Goal: Task Accomplishment & Management: Manage account settings

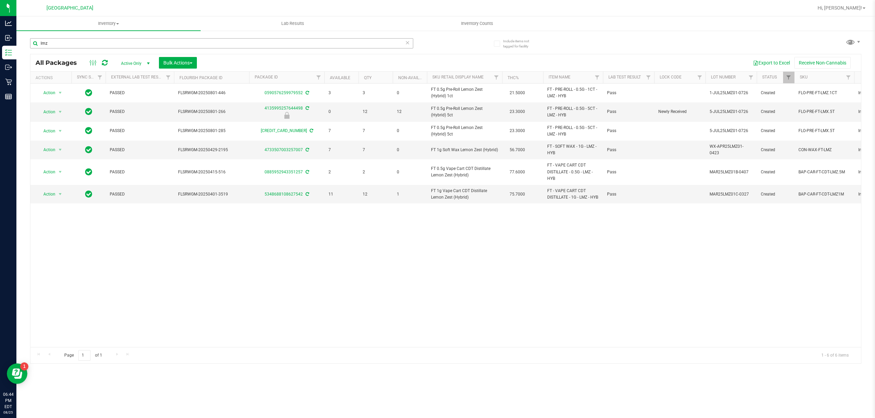
click at [89, 43] on input "lmz" at bounding box center [221, 43] width 383 height 10
click at [90, 43] on input "lmz" at bounding box center [221, 43] width 383 height 10
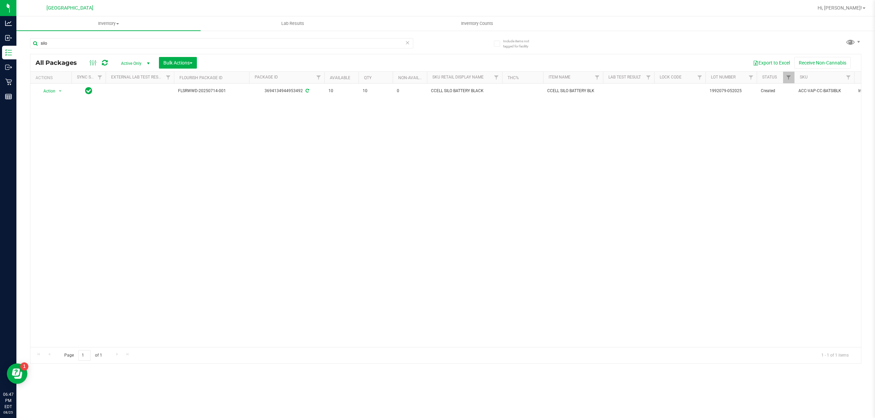
click at [199, 36] on div "silo" at bounding box center [237, 43] width 415 height 22
click at [199, 37] on div "silo" at bounding box center [237, 43] width 415 height 22
click at [204, 51] on div "silo" at bounding box center [221, 46] width 383 height 16
click at [204, 49] on div "silo" at bounding box center [221, 46] width 383 height 16
click at [204, 48] on input "silo" at bounding box center [221, 43] width 383 height 10
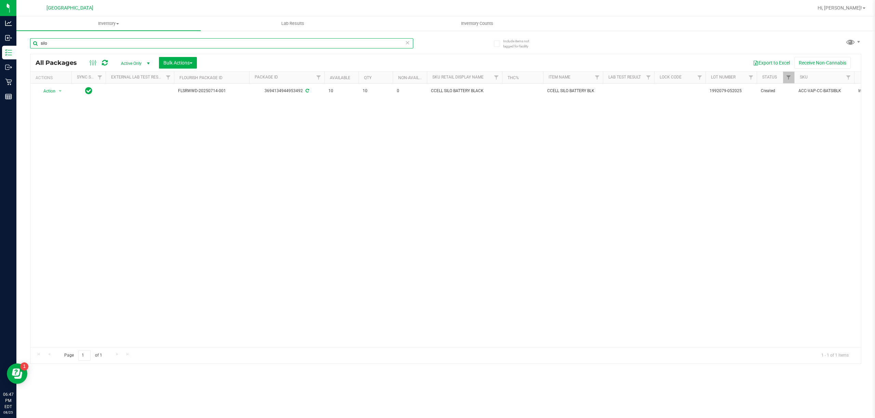
click at [204, 46] on input "silo" at bounding box center [221, 43] width 383 height 10
click at [378, 42] on input "grinder" at bounding box center [221, 43] width 383 height 10
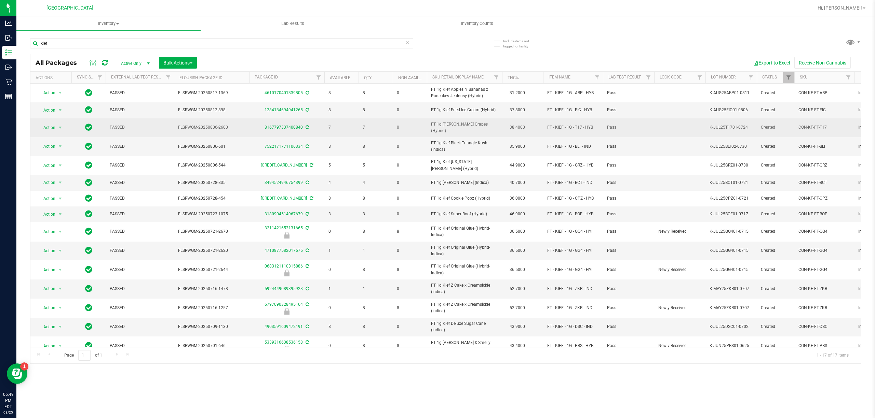
click at [476, 126] on span "FT 1g [PERSON_NAME] Grapes (Hybrid)" at bounding box center [464, 127] width 67 height 13
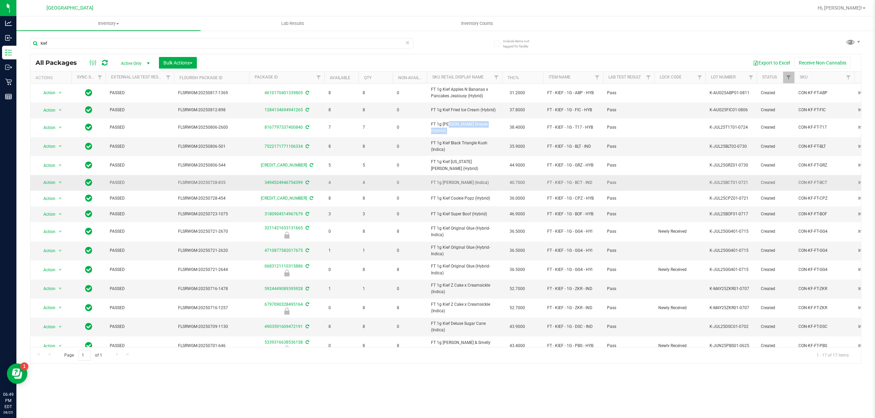
copy td "FT 1g [PERSON_NAME] Grapes (Hybrid)"
click at [123, 48] on input "kief" at bounding box center [221, 43] width 383 height 10
paste input "FT 1g [PERSON_NAME] Grapes (Hybrid)"
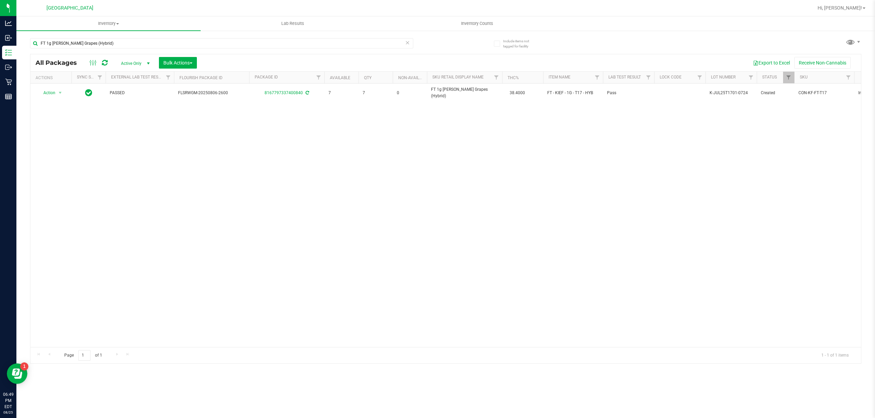
click at [496, 198] on div "Action Action Adjust qty Create package Edit attributes Global inventory Locate…" at bounding box center [445, 216] width 830 height 264
click at [349, 45] on input "FT 1g [PERSON_NAME] Grapes (Hybrid)" at bounding box center [221, 43] width 383 height 10
drag, startPoint x: 349, startPoint y: 45, endPoint x: 334, endPoint y: 41, distance: 16.0
click at [342, 41] on input "FT 1g [PERSON_NAME] Grapes (Hybrid)" at bounding box center [221, 43] width 383 height 10
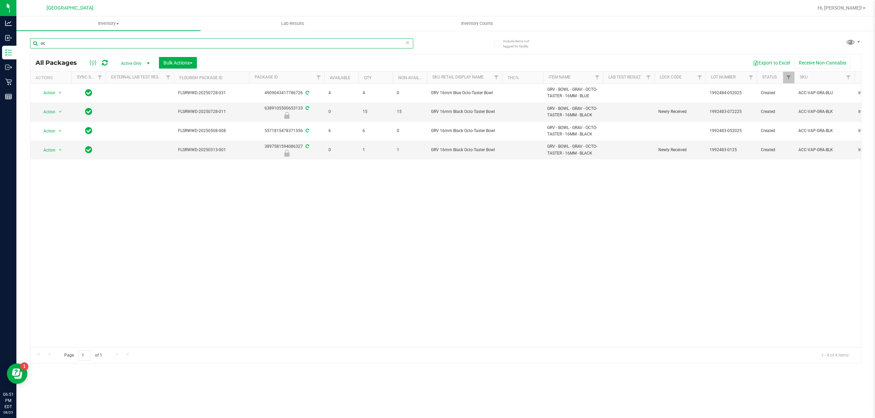
type input "o"
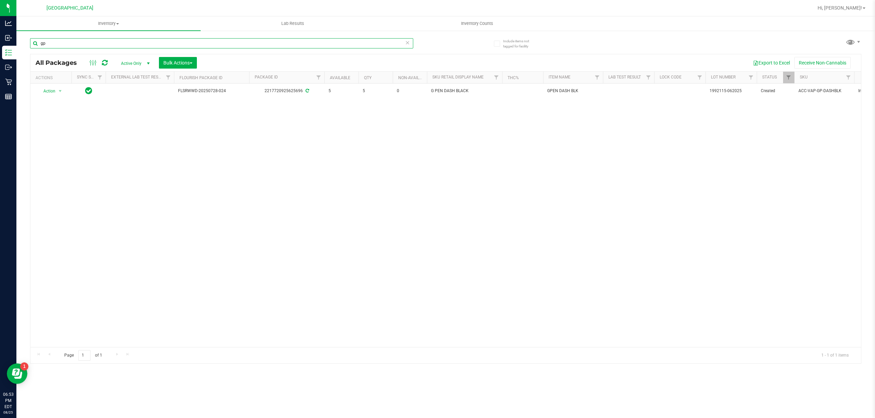
type input "g"
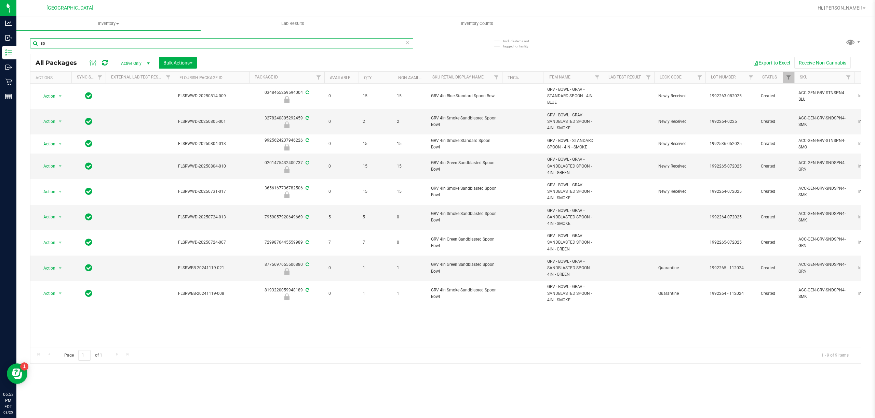
type input "s"
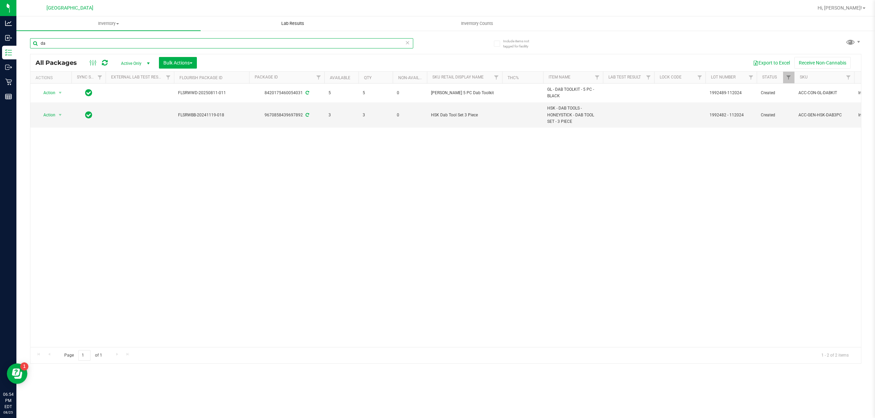
type input "d"
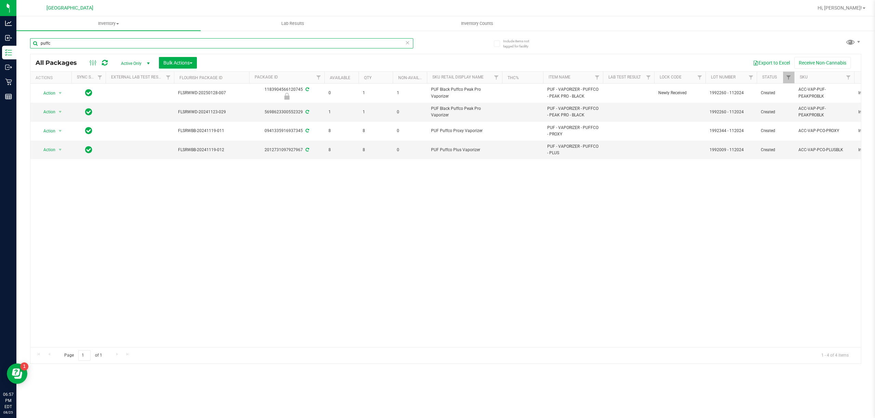
click at [395, 44] on input "puffc" at bounding box center [221, 43] width 383 height 10
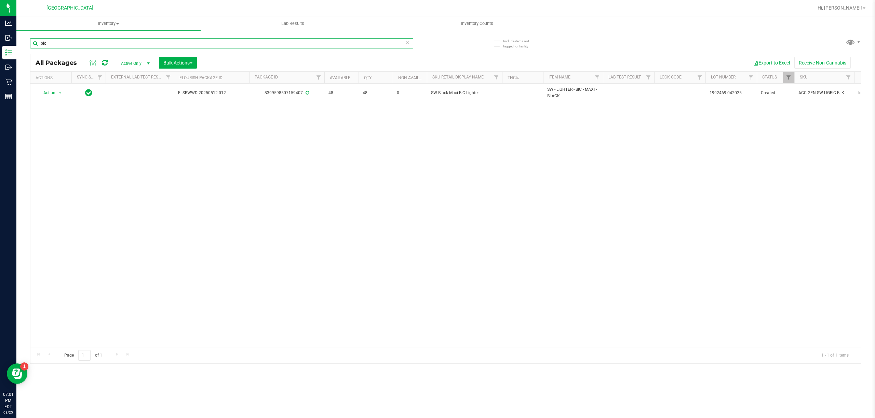
click at [376, 45] on input "bic" at bounding box center [221, 43] width 383 height 10
type input "paper"
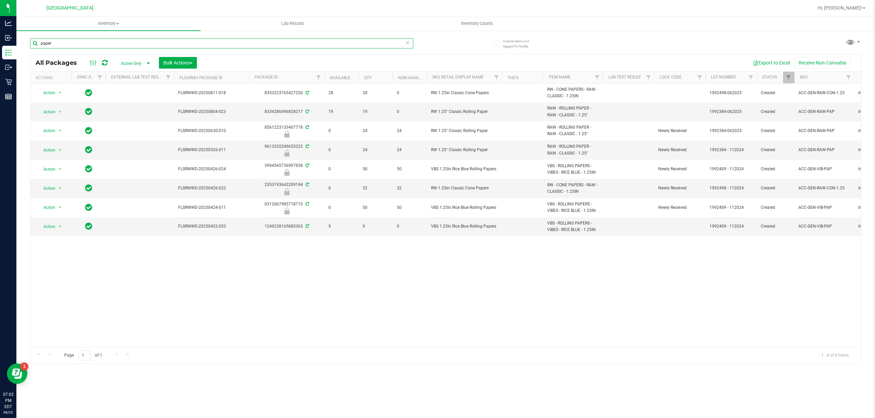
click at [92, 40] on input "paper" at bounding box center [221, 43] width 383 height 10
click at [294, 39] on input "paper" at bounding box center [221, 43] width 383 height 10
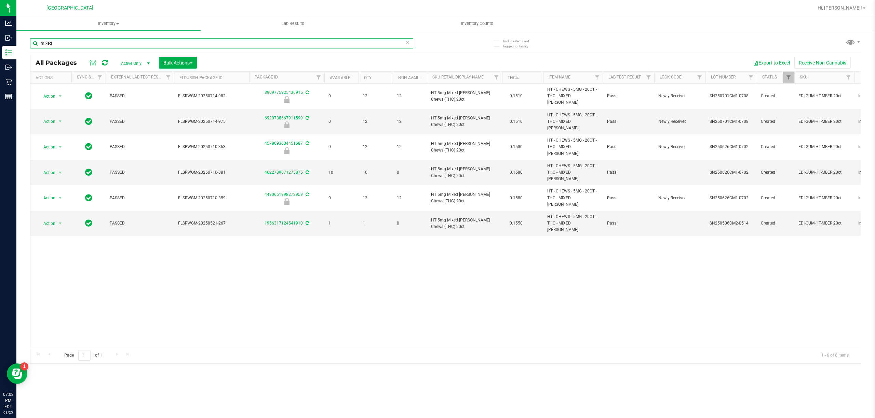
click at [344, 38] on input "mixed" at bounding box center [221, 43] width 383 height 10
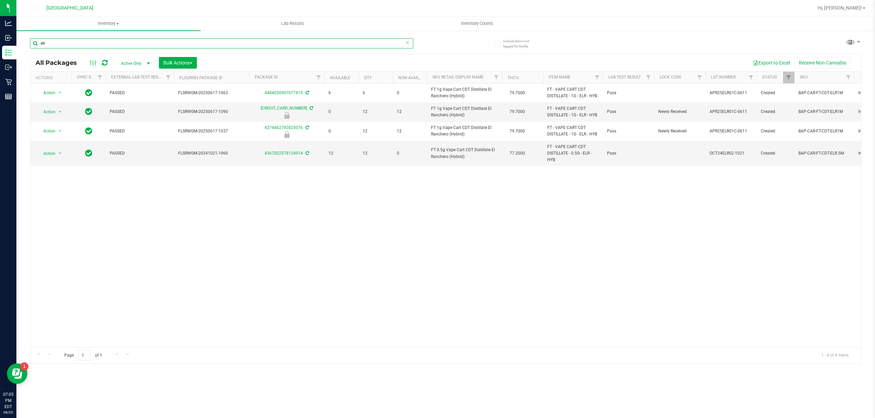
click at [328, 48] on input "elr" at bounding box center [221, 43] width 383 height 10
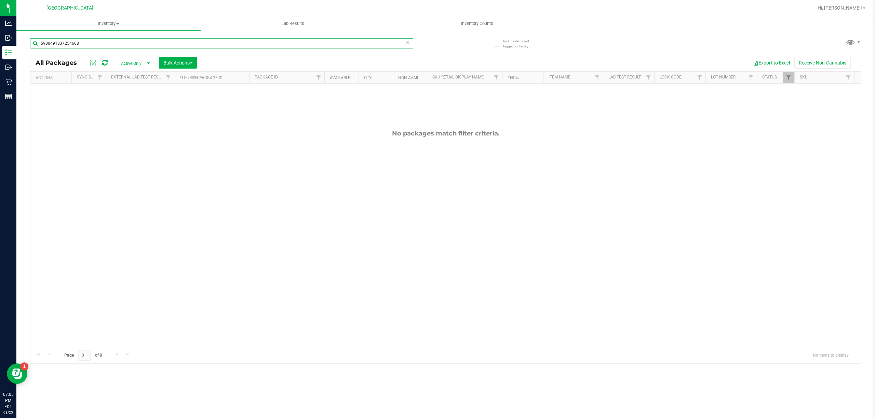
click at [326, 45] on input "5900491837254668" at bounding box center [221, 43] width 383 height 10
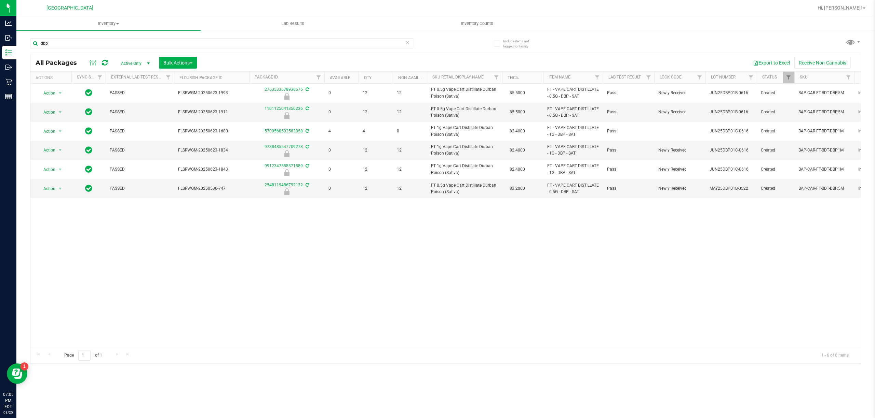
click at [447, 252] on div "Action Action Edit attributes Global inventory Locate package Package audit log…" at bounding box center [445, 216] width 830 height 264
click at [262, 48] on input "dbp" at bounding box center [221, 43] width 383 height 10
click at [263, 48] on input "dbp" at bounding box center [221, 43] width 383 height 10
type input "m"
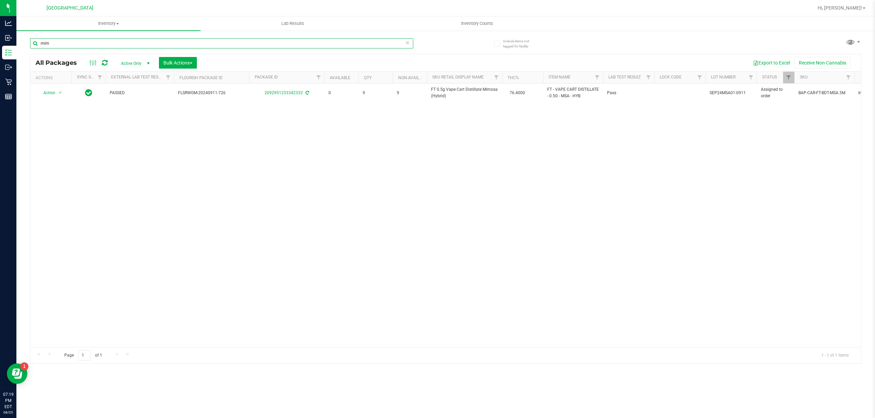
click at [343, 40] on input "mim" at bounding box center [221, 43] width 383 height 10
click at [394, 42] on input "gpn" at bounding box center [221, 43] width 383 height 10
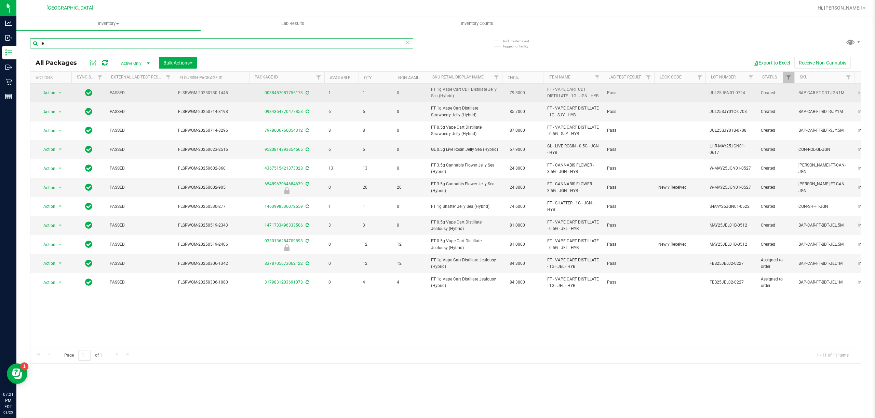
type input "j"
type input "k"
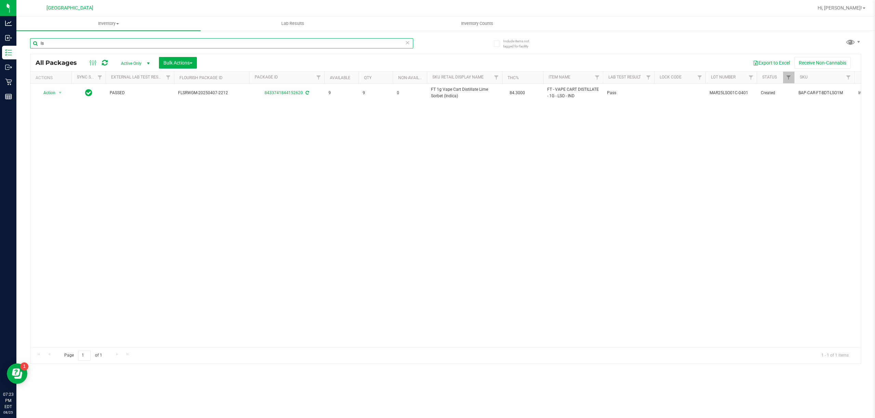
type input "l"
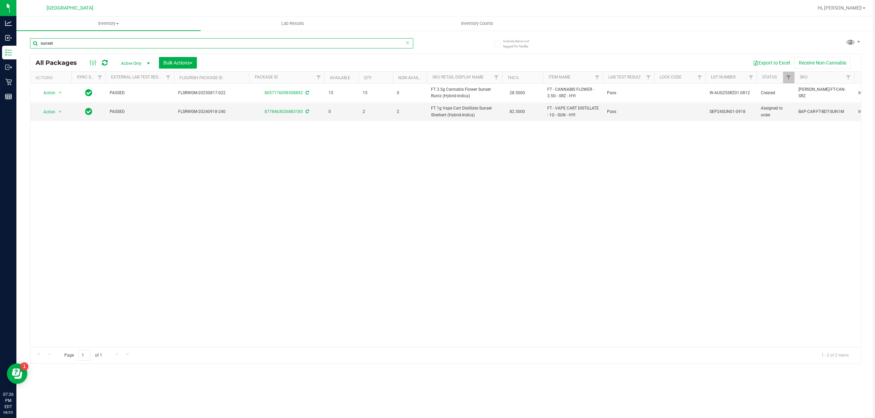
click at [377, 44] on input "sunset" at bounding box center [221, 43] width 383 height 10
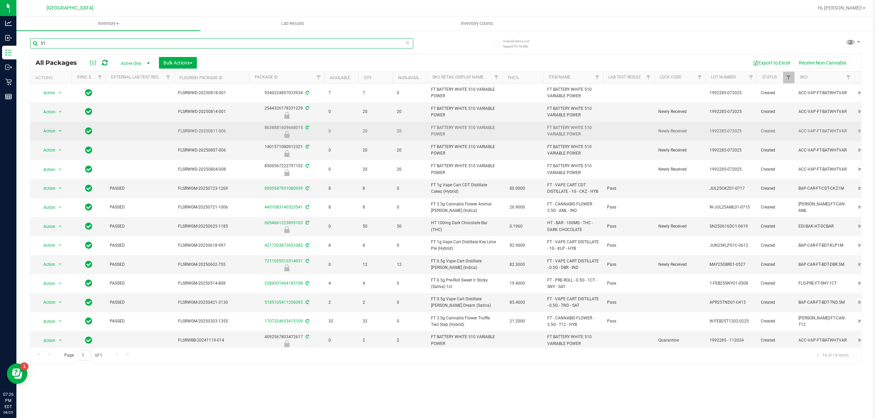
type input "5"
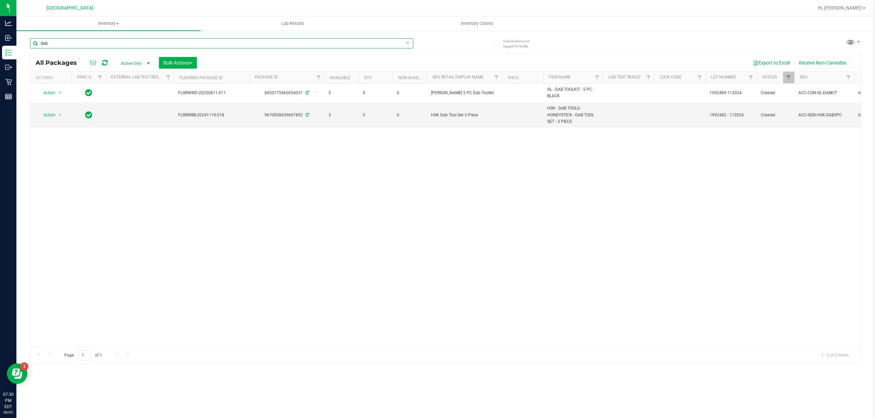
click at [254, 47] on input "dab" at bounding box center [221, 43] width 383 height 10
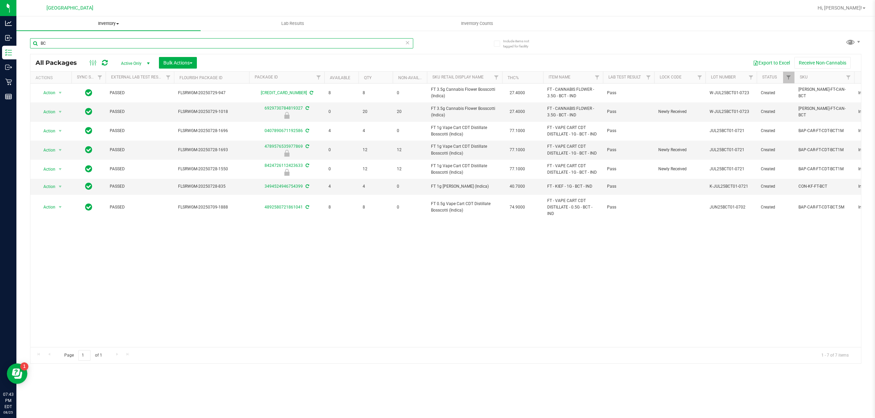
type input "B"
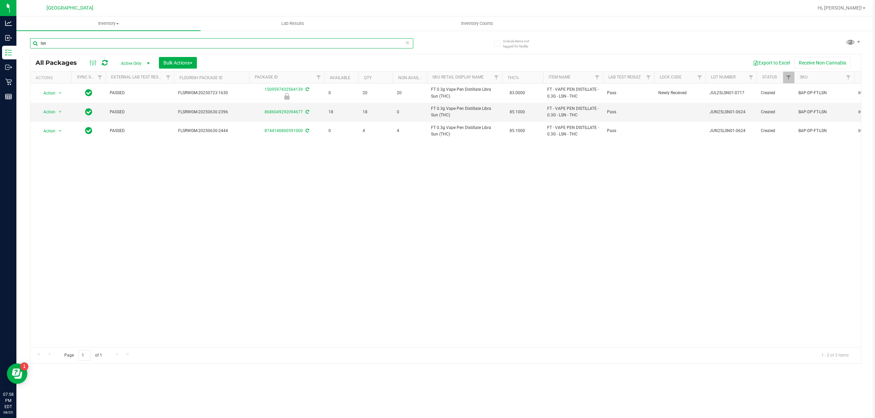
click at [114, 43] on input "lsn" at bounding box center [221, 43] width 383 height 10
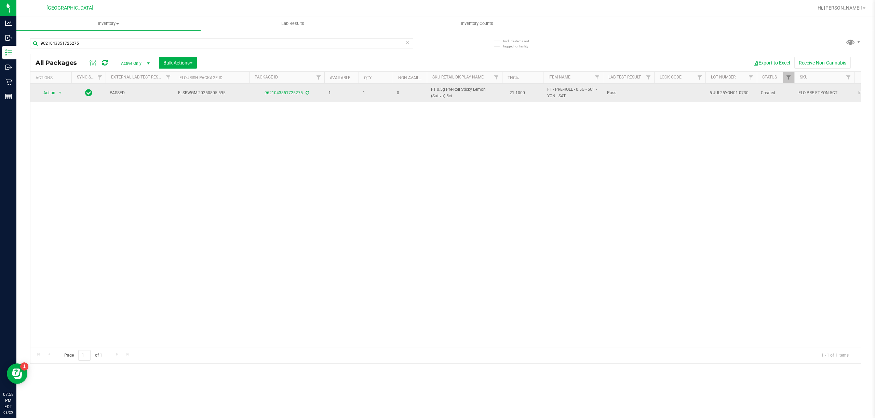
click at [464, 89] on span "FT 0.5g Pre-Roll Sticky Lemon (Sativa) 5ct" at bounding box center [464, 92] width 67 height 13
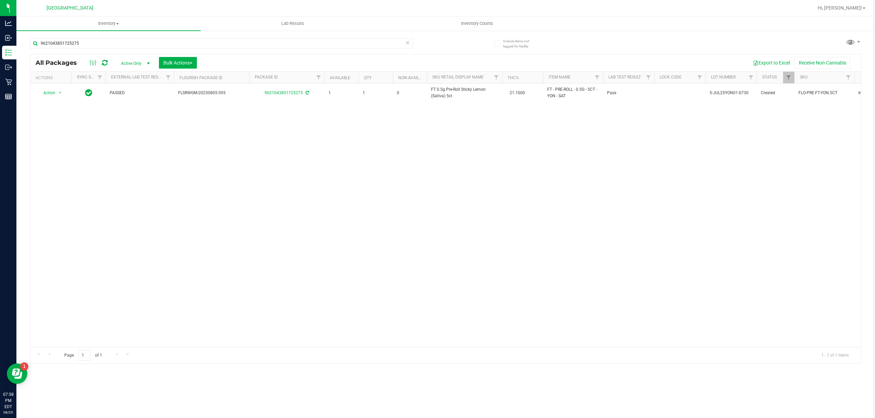
click at [462, 109] on div "Action Action Adjust qty Create package Edit attributes Global inventory Locate…" at bounding box center [445, 216] width 830 height 264
click at [384, 45] on input "9621043851725275" at bounding box center [221, 43] width 383 height 10
click at [389, 45] on input "4109685993954987" at bounding box center [221, 43] width 383 height 10
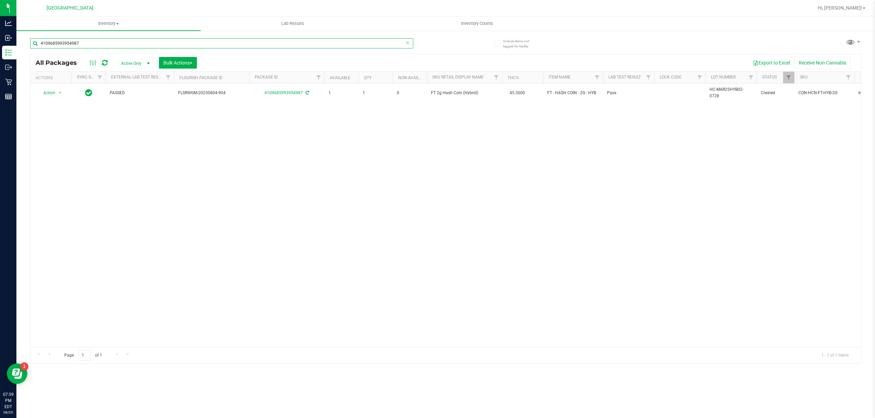
click at [389, 45] on input "4109685993954987" at bounding box center [221, 43] width 383 height 10
click at [388, 44] on input "4109685993954987" at bounding box center [221, 43] width 383 height 10
click at [365, 44] on input "4109685993954987" at bounding box center [221, 43] width 383 height 10
click at [385, 44] on input "5840537554567428" at bounding box center [221, 43] width 383 height 10
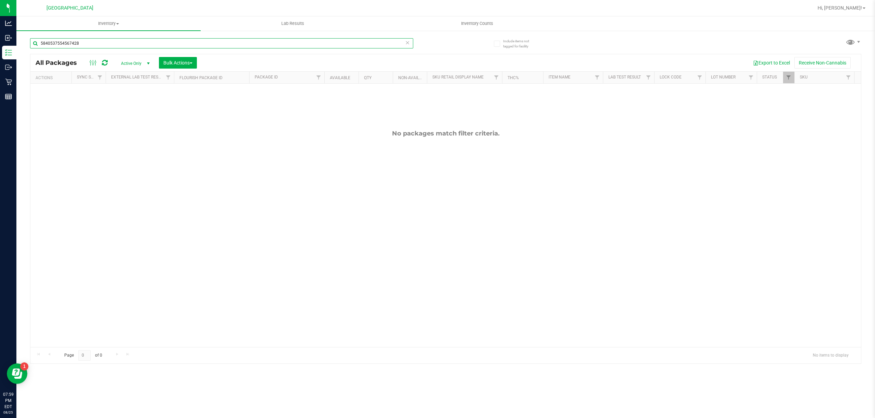
click at [385, 44] on input "5840537554567428" at bounding box center [221, 43] width 383 height 10
click at [385, 43] on input "5840537554567428" at bounding box center [221, 43] width 383 height 10
click at [379, 44] on input "58405375545674288927280720362802" at bounding box center [221, 43] width 383 height 10
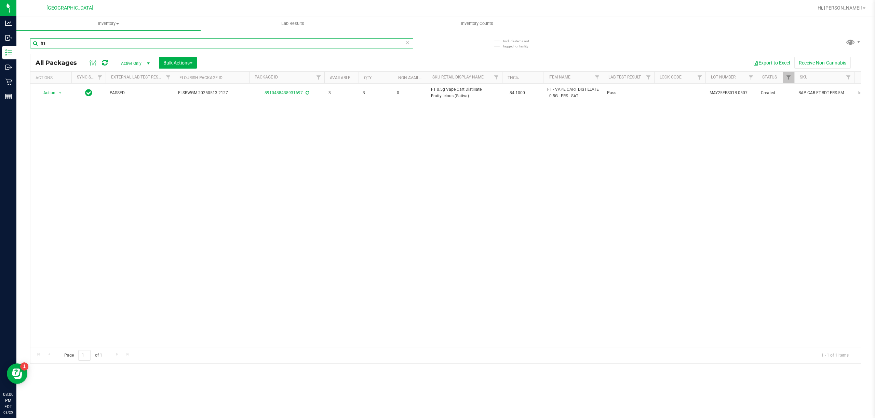
click at [395, 41] on input "frs" at bounding box center [221, 43] width 383 height 10
click at [394, 41] on input "8744140800591000" at bounding box center [221, 43] width 383 height 10
click at [382, 46] on input "1268179477129352" at bounding box center [221, 43] width 383 height 10
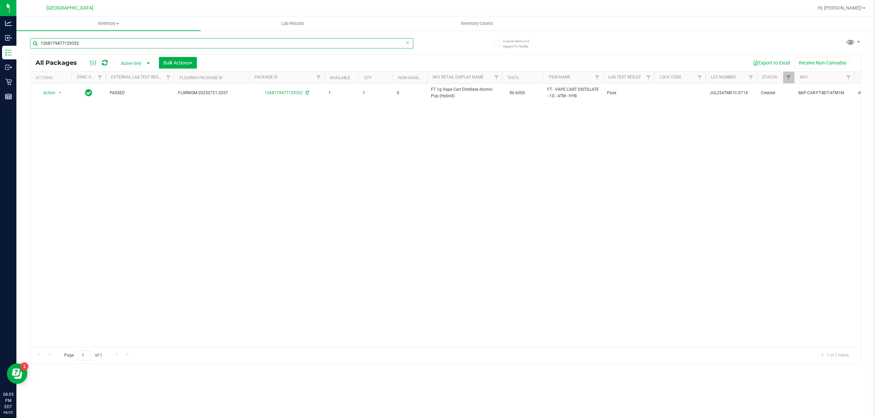
click at [382, 46] on input "1268179477129352" at bounding box center [221, 43] width 383 height 10
click at [383, 44] on input "1268179477129352" at bounding box center [221, 43] width 383 height 10
click at [383, 41] on input "7783736624111588" at bounding box center [221, 43] width 383 height 10
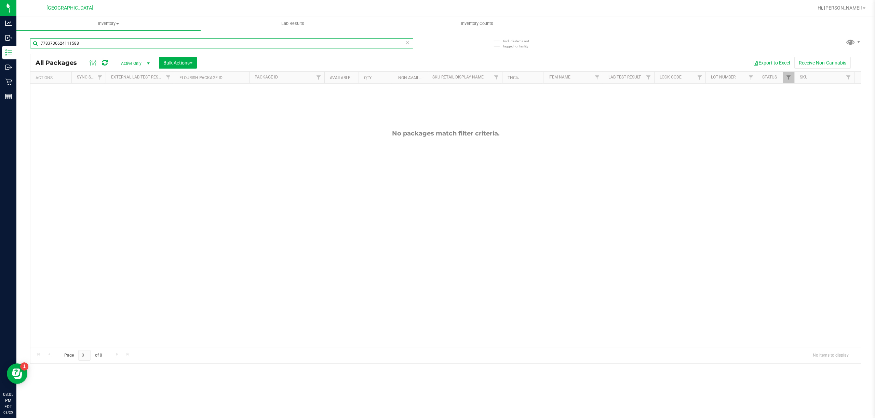
click at [383, 41] on input "7783736624111588" at bounding box center [221, 43] width 383 height 10
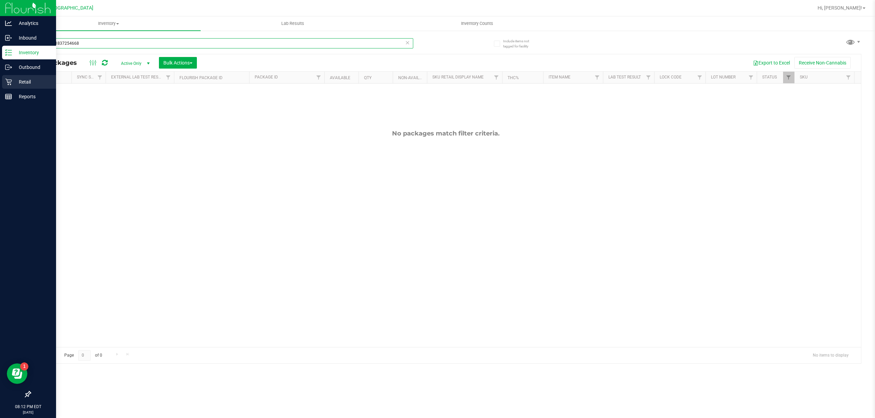
type input "5900491837254668"
click at [14, 78] on p "Retail" at bounding box center [32, 82] width 41 height 8
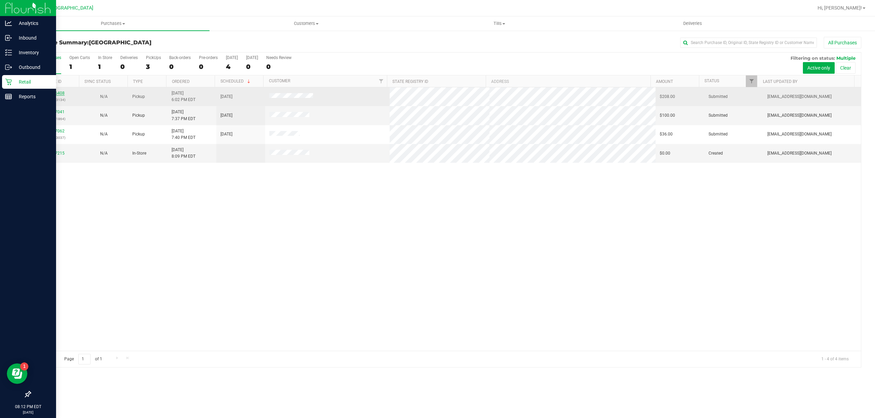
click at [48, 92] on link "11846408" at bounding box center [54, 93] width 19 height 5
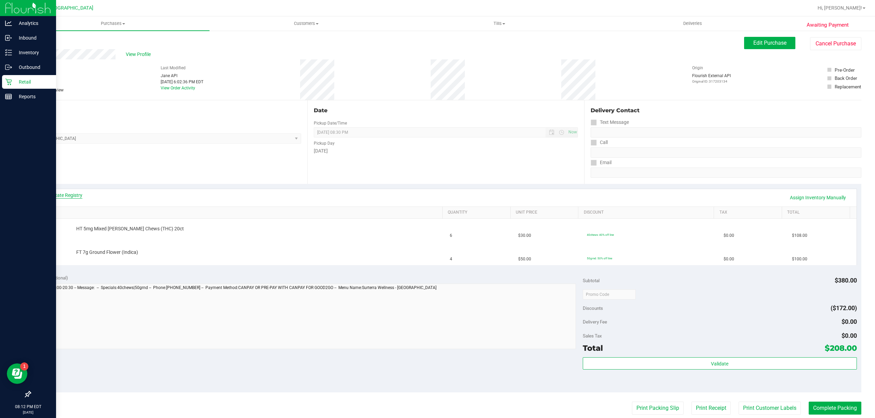
click at [71, 193] on link "View State Registry" at bounding box center [61, 195] width 41 height 7
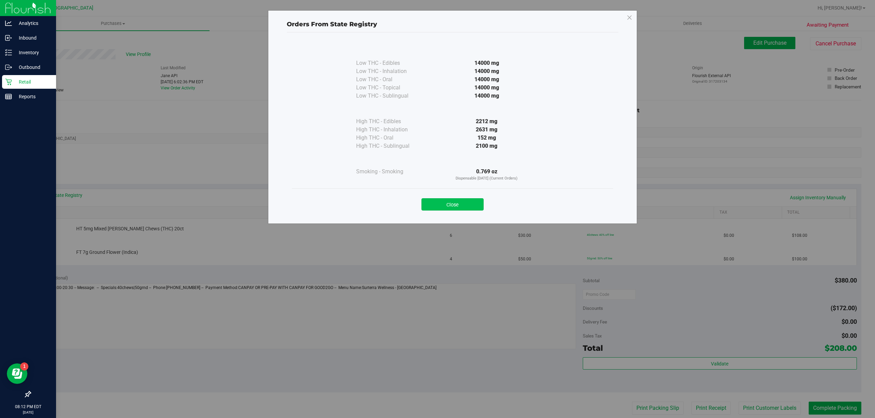
click at [465, 199] on button "Close" at bounding box center [452, 204] width 62 height 12
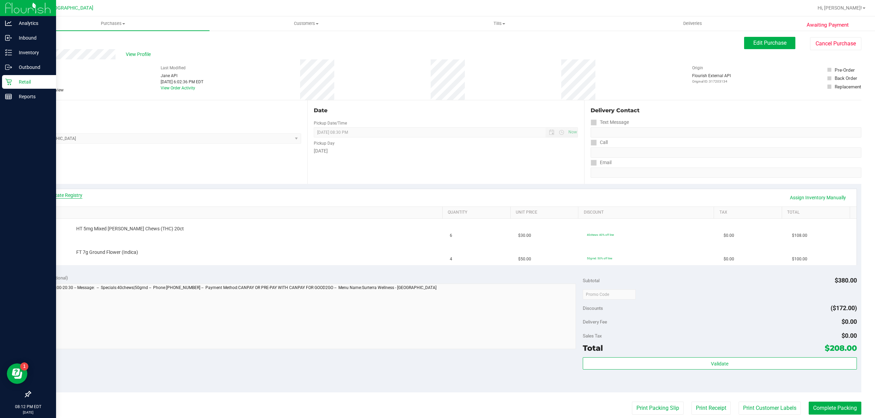
click at [66, 197] on link "View State Registry" at bounding box center [61, 195] width 41 height 7
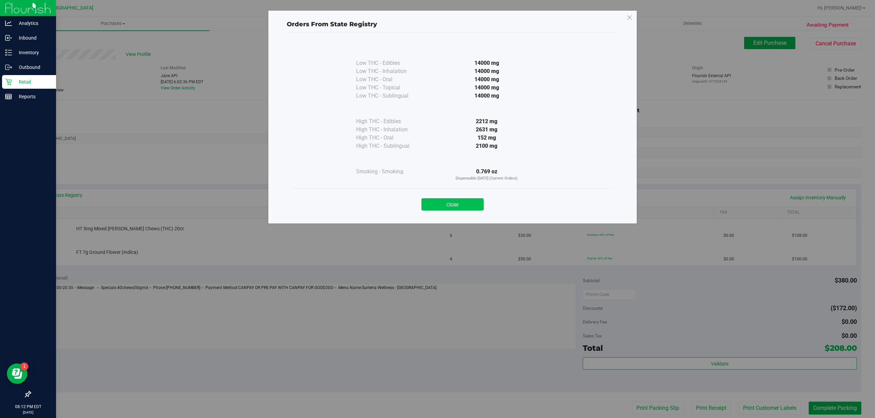
click at [469, 202] on button "Close" at bounding box center [452, 204] width 62 height 12
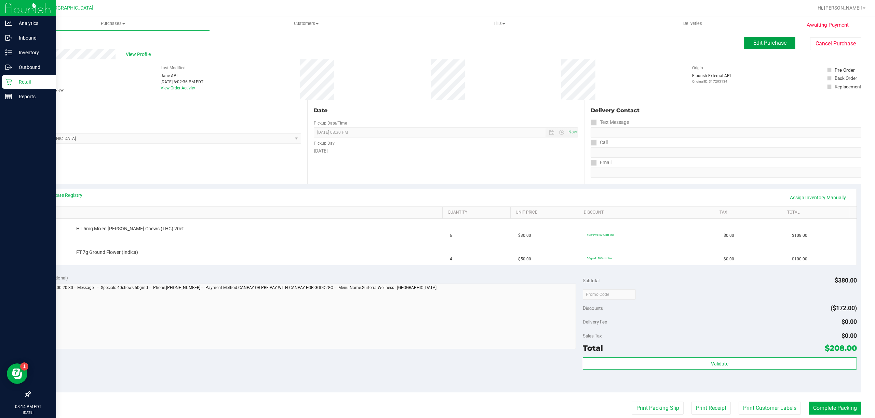
click at [766, 48] on button "Edit Purchase" at bounding box center [769, 43] width 51 height 12
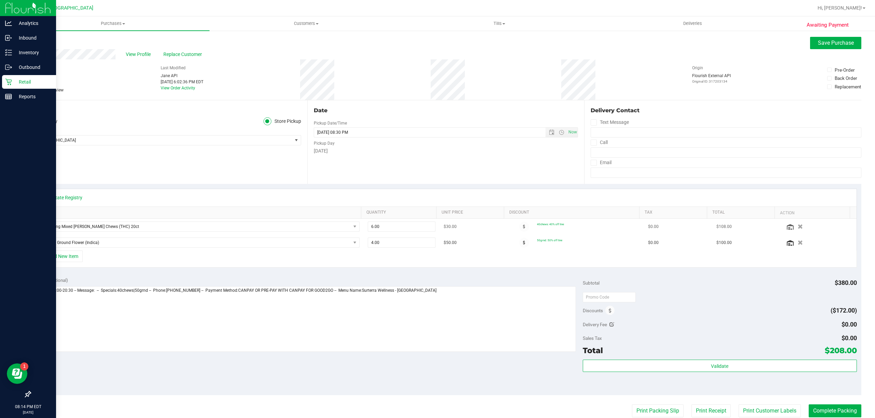
click at [797, 228] on icon "button" at bounding box center [799, 226] width 5 height 5
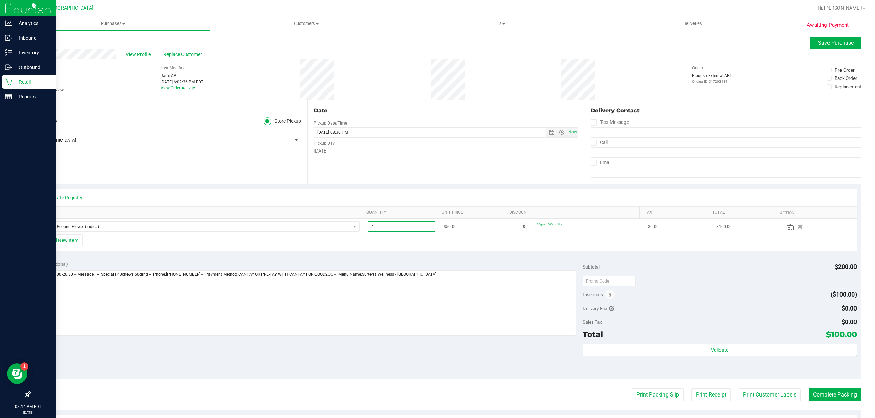
click at [405, 229] on span "4.00 4" at bounding box center [402, 227] width 68 height 10
click at [405, 228] on input "4" at bounding box center [401, 227] width 67 height 10
type input "3"
type input "3.00"
click at [440, 192] on div "View State Registry" at bounding box center [445, 197] width 821 height 17
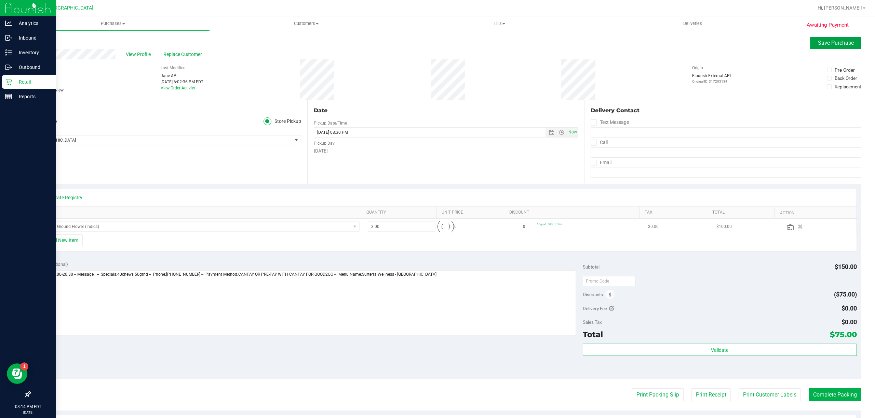
click at [827, 42] on span "Save Purchase" at bounding box center [835, 43] width 36 height 6
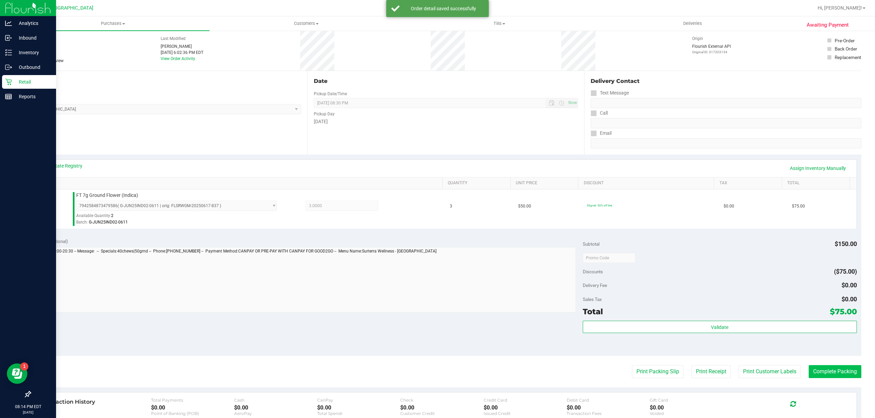
scroll to position [45, 0]
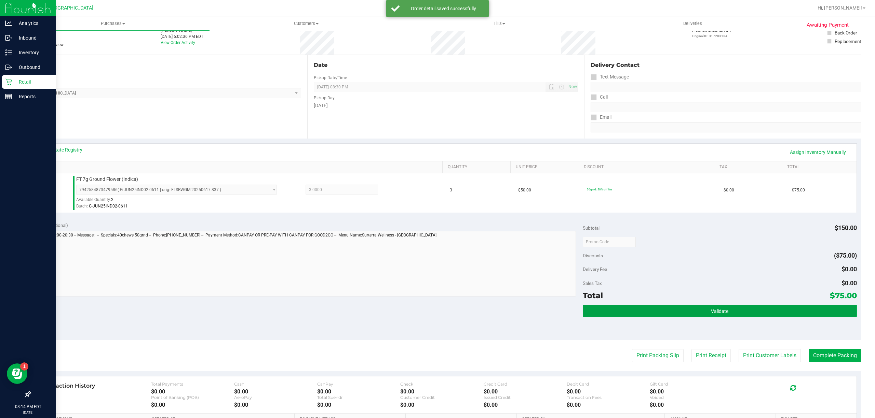
click at [735, 312] on button "Validate" at bounding box center [719, 311] width 274 height 12
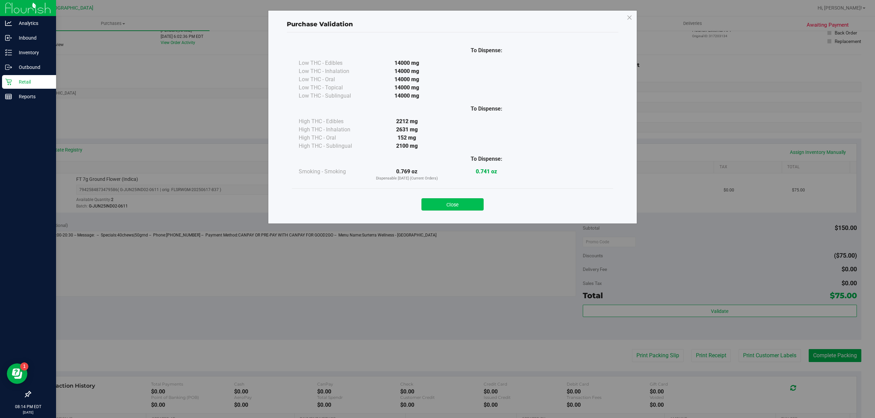
click at [467, 203] on button "Close" at bounding box center [452, 204] width 62 height 12
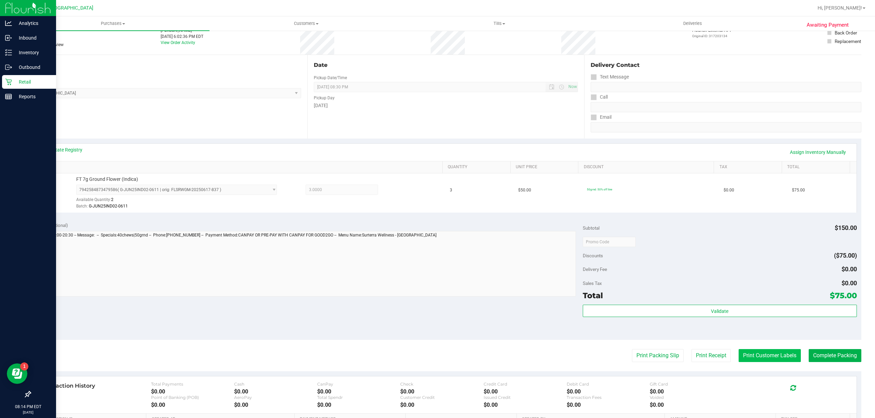
click at [738, 353] on button "Print Customer Labels" at bounding box center [769, 355] width 62 height 13
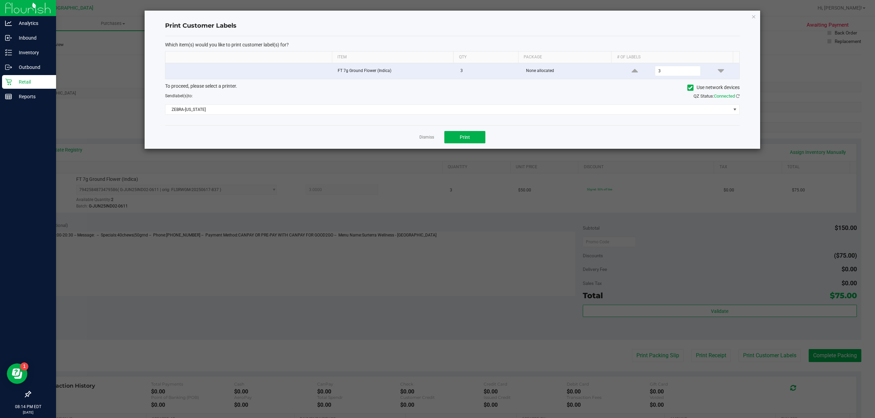
click at [442, 140] on div "Dismiss Print" at bounding box center [452, 137] width 574 height 24
click at [448, 140] on button "Print" at bounding box center [464, 137] width 41 height 12
click at [417, 139] on div "Dismiss Print" at bounding box center [452, 137] width 574 height 24
click at [421, 138] on link "Dismiss" at bounding box center [426, 138] width 15 height 6
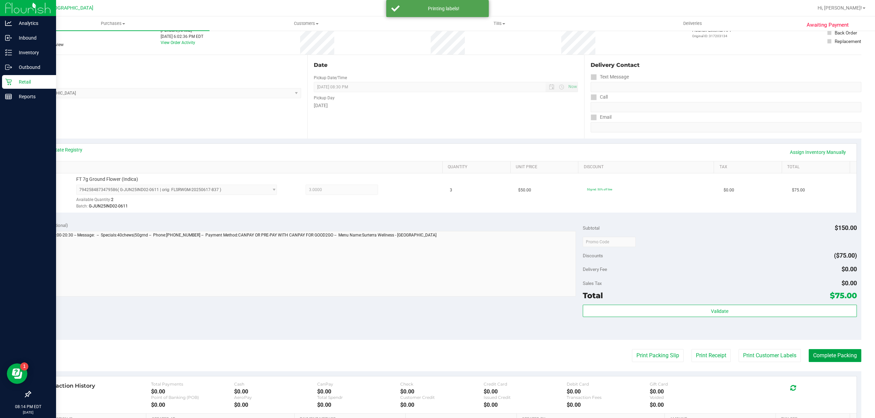
click at [839, 362] on button "Complete Packing" at bounding box center [834, 355] width 53 height 13
